Goal: Use online tool/utility: Utilize a website feature to perform a specific function

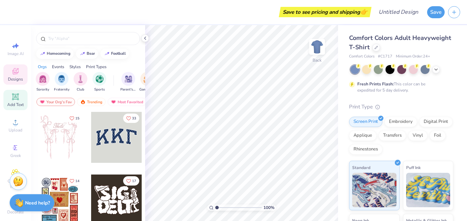
click at [17, 95] on icon at bounding box center [15, 96] width 8 height 8
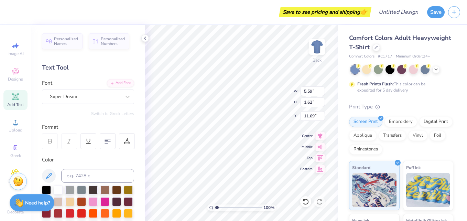
type input "3.30"
click at [124, 95] on icon at bounding box center [127, 96] width 7 height 7
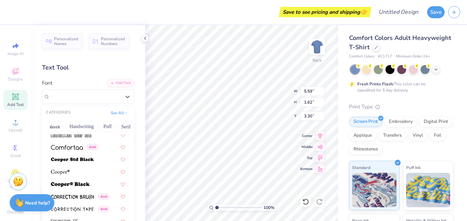
scroll to position [1031, 0]
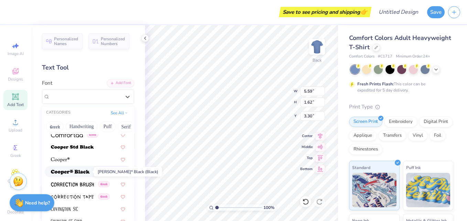
click at [70, 169] on span at bounding box center [70, 171] width 39 height 7
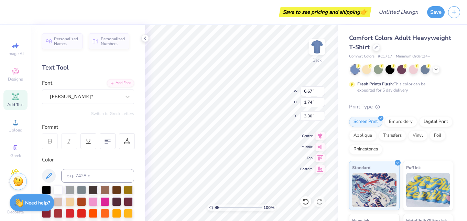
type input "6.67"
type input "1.74"
type input "3.24"
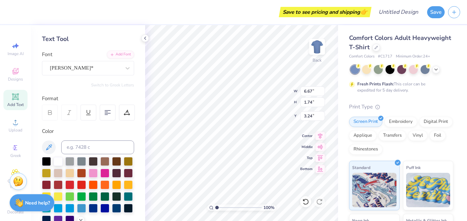
scroll to position [0, 0]
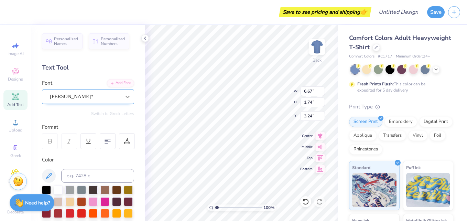
click at [124, 99] on icon at bounding box center [127, 96] width 7 height 7
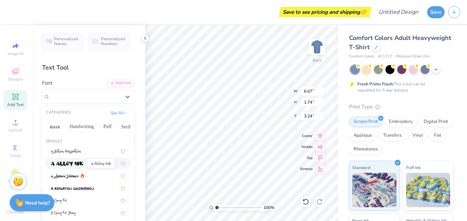
click at [71, 164] on img at bounding box center [67, 163] width 32 height 5
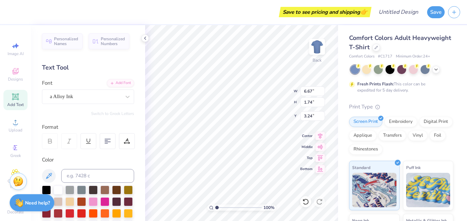
type input "6.30"
type input "2.05"
type input "3.08"
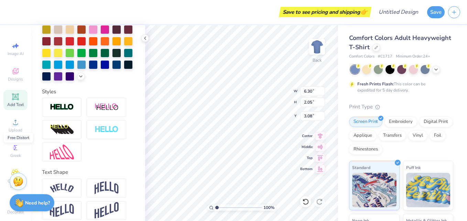
scroll to position [191, 0]
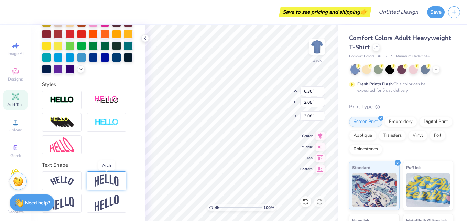
click at [108, 177] on img at bounding box center [107, 180] width 24 height 13
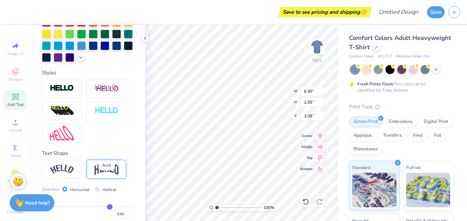
type input "2.27"
type input "2.97"
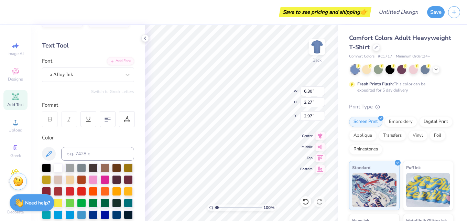
scroll to position [19, 0]
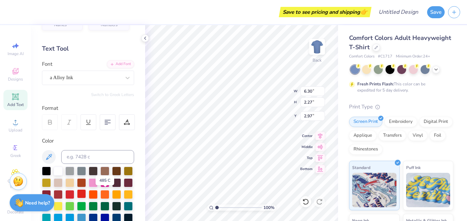
click at [86, 193] on div at bounding box center [81, 193] width 9 height 9
click at [124, 78] on icon at bounding box center [127, 77] width 7 height 7
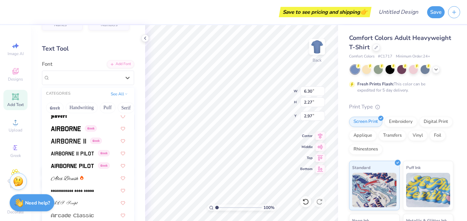
scroll to position [138, 0]
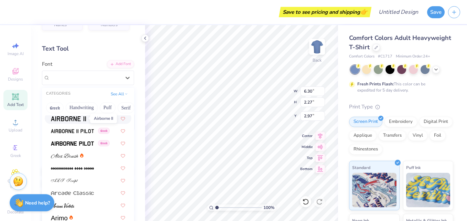
click at [71, 119] on img at bounding box center [68, 118] width 35 height 5
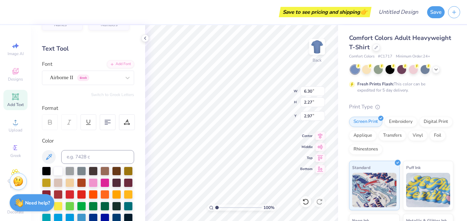
type input "5.24"
type input "2.43"
type input "2.89"
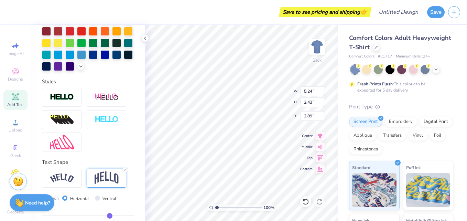
scroll to position [191, 0]
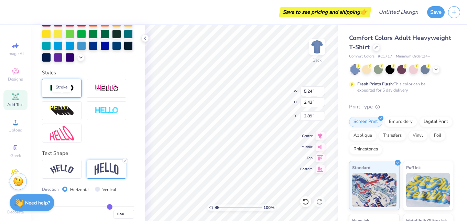
click at [72, 92] on img at bounding box center [62, 88] width 24 height 8
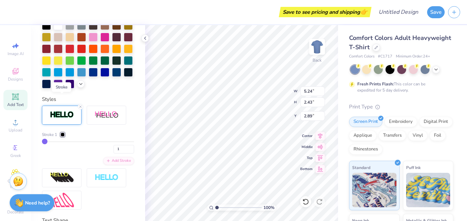
type input "5.27"
type input "2.46"
type input "2.88"
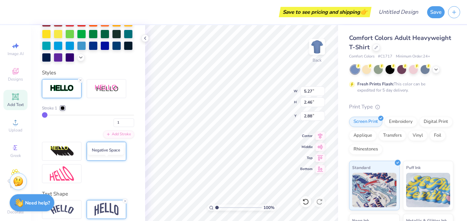
click at [102, 155] on img at bounding box center [107, 151] width 24 height 8
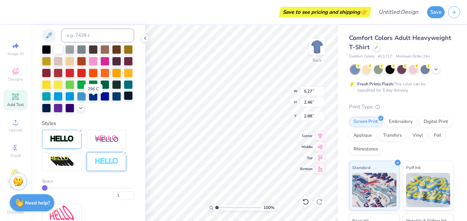
scroll to position [172, 0]
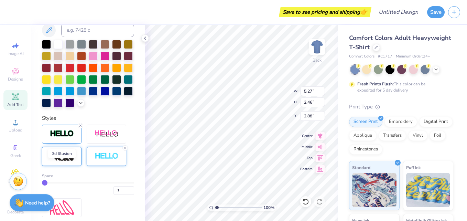
click at [67, 162] on img at bounding box center [62, 156] width 24 height 11
type input "6.83"
type input "3.17"
click at [61, 138] on img at bounding box center [62, 134] width 24 height 8
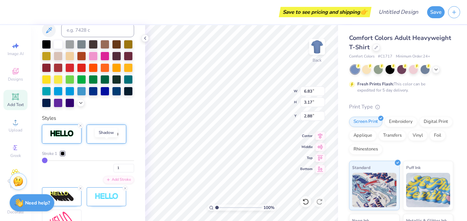
click at [100, 138] on img at bounding box center [107, 134] width 24 height 9
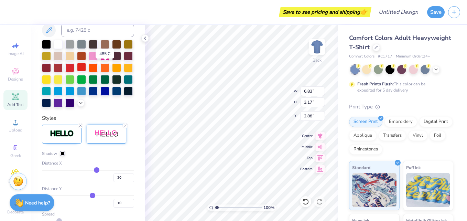
click at [86, 67] on div at bounding box center [81, 67] width 9 height 9
drag, startPoint x: 108, startPoint y: 65, endPoint x: 99, endPoint y: 70, distance: 10.2
click at [86, 65] on div at bounding box center [81, 67] width 9 height 9
click at [74, 68] on div at bounding box center [69, 67] width 9 height 9
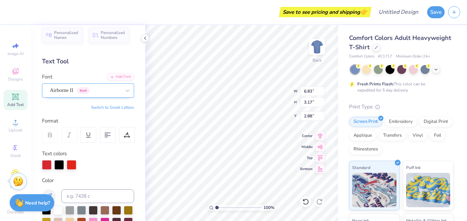
scroll to position [0, 0]
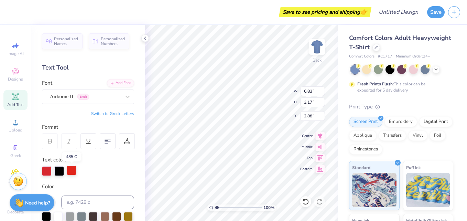
click at [69, 169] on div at bounding box center [72, 170] width 10 height 10
click at [46, 172] on div at bounding box center [47, 170] width 10 height 10
click at [124, 97] on icon at bounding box center [127, 96] width 7 height 7
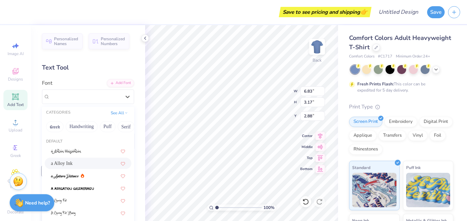
click at [73, 161] on span "a Alloy Ink" at bounding box center [62, 163] width 22 height 7
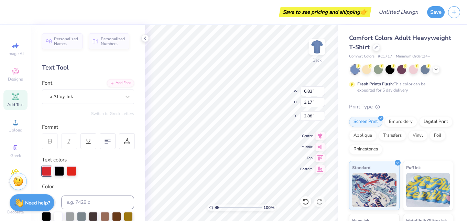
type input "8.20"
type input "2.97"
type input "2.96"
click at [74, 169] on div at bounding box center [72, 170] width 10 height 10
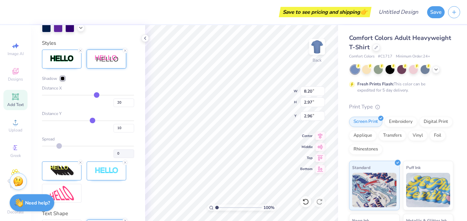
scroll to position [275, 0]
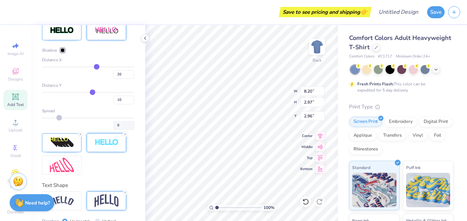
click at [98, 146] on img at bounding box center [107, 143] width 24 height 8
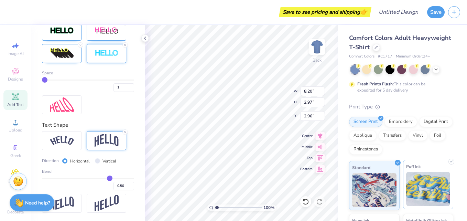
click at [416, 188] on img at bounding box center [428, 189] width 44 height 34
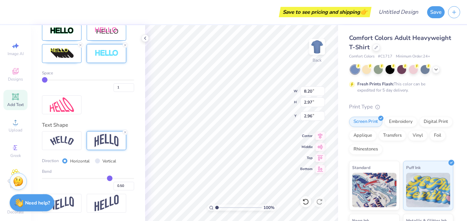
scroll to position [0, 0]
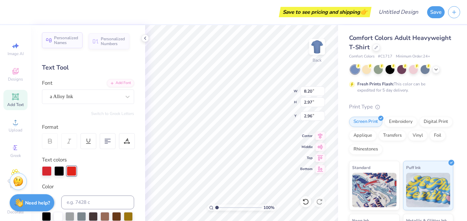
click at [62, 41] on span "Personalized Names" at bounding box center [66, 40] width 24 height 10
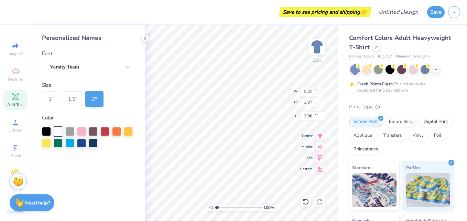
type input "12.43"
type input "2.00"
type input "11.50"
